Goal: Transaction & Acquisition: Purchase product/service

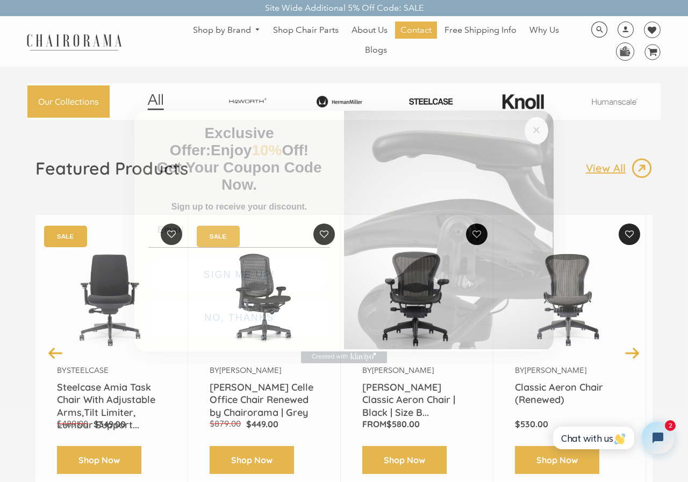
click at [534, 139] on button "Close dialog" at bounding box center [537, 130] width 24 height 27
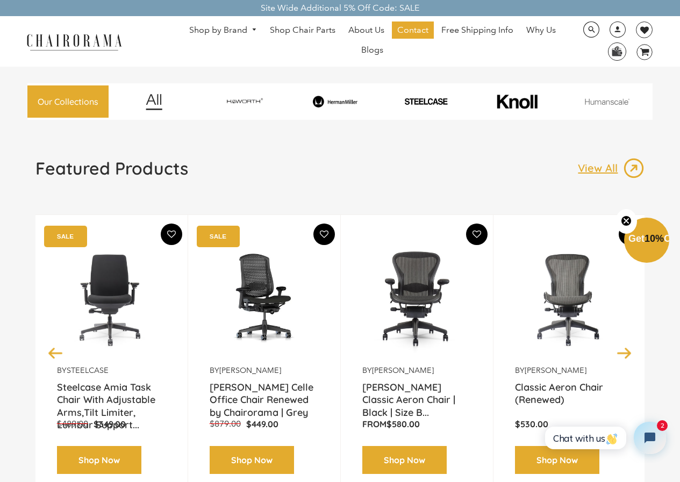
click at [55, 44] on img at bounding box center [73, 41] width 107 height 19
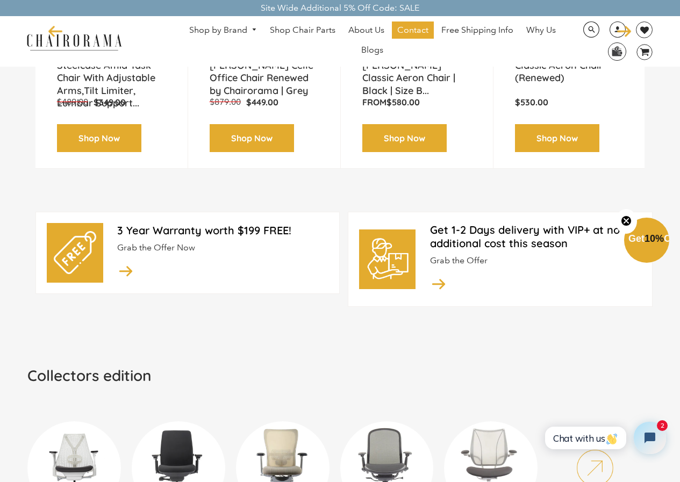
scroll to position [322, 0]
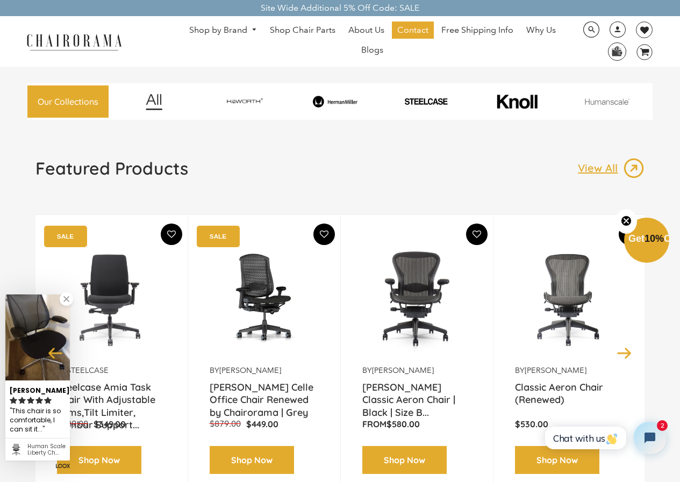
click at [231, 26] on link "Shop by Brand" at bounding box center [223, 30] width 78 height 17
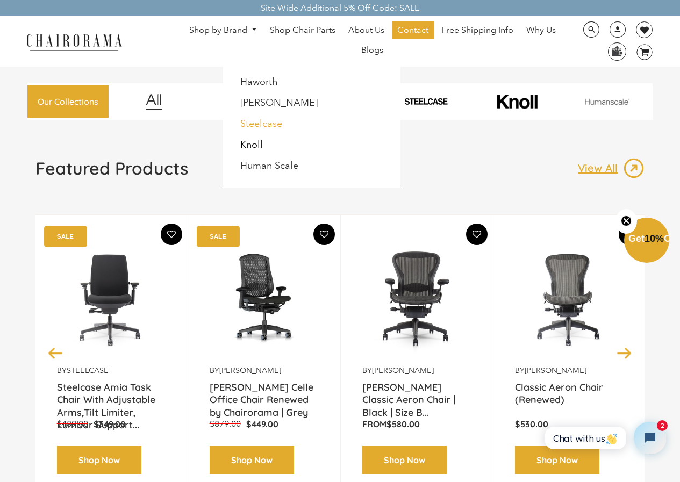
click at [267, 129] on link "Steelcase" at bounding box center [261, 124] width 42 height 12
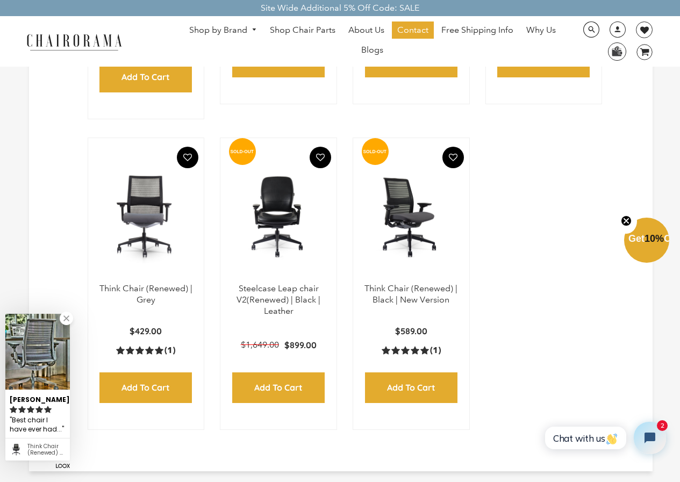
scroll to position [591, 0]
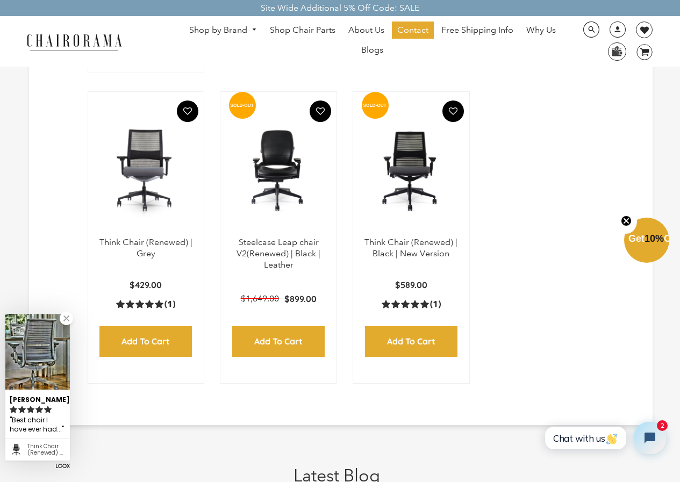
click at [241, 31] on link "Shop by Brand" at bounding box center [223, 30] width 78 height 17
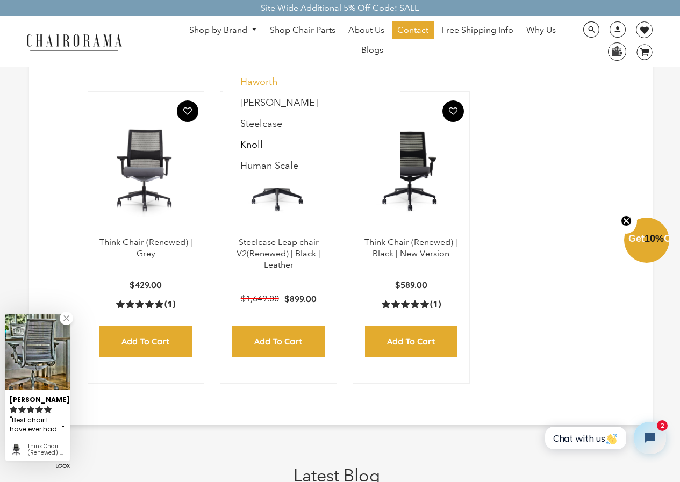
click at [248, 80] on link "Haworth" at bounding box center [259, 82] width 38 height 12
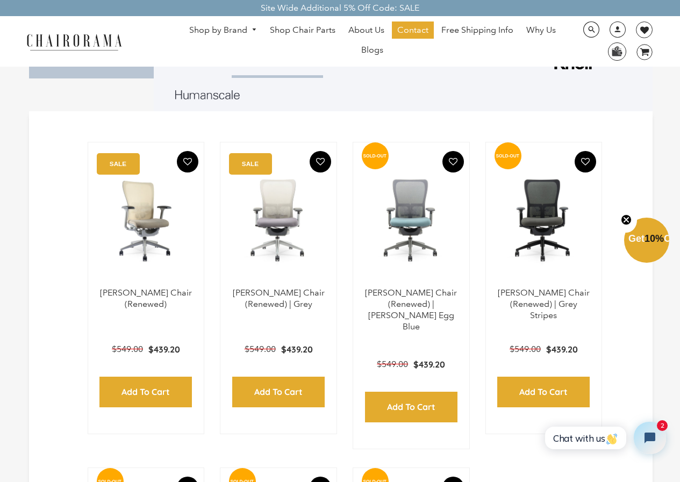
click at [160, 259] on img at bounding box center [146, 220] width 95 height 134
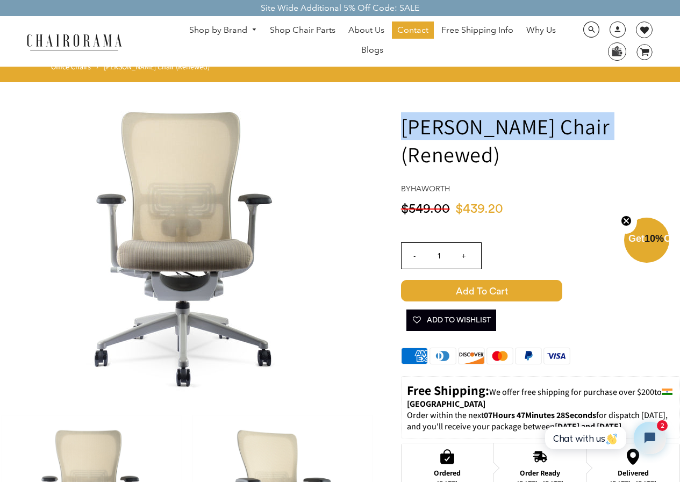
drag, startPoint x: 399, startPoint y: 126, endPoint x: 603, endPoint y: 132, distance: 203.3
